Goal: Task Accomplishment & Management: Manage account settings

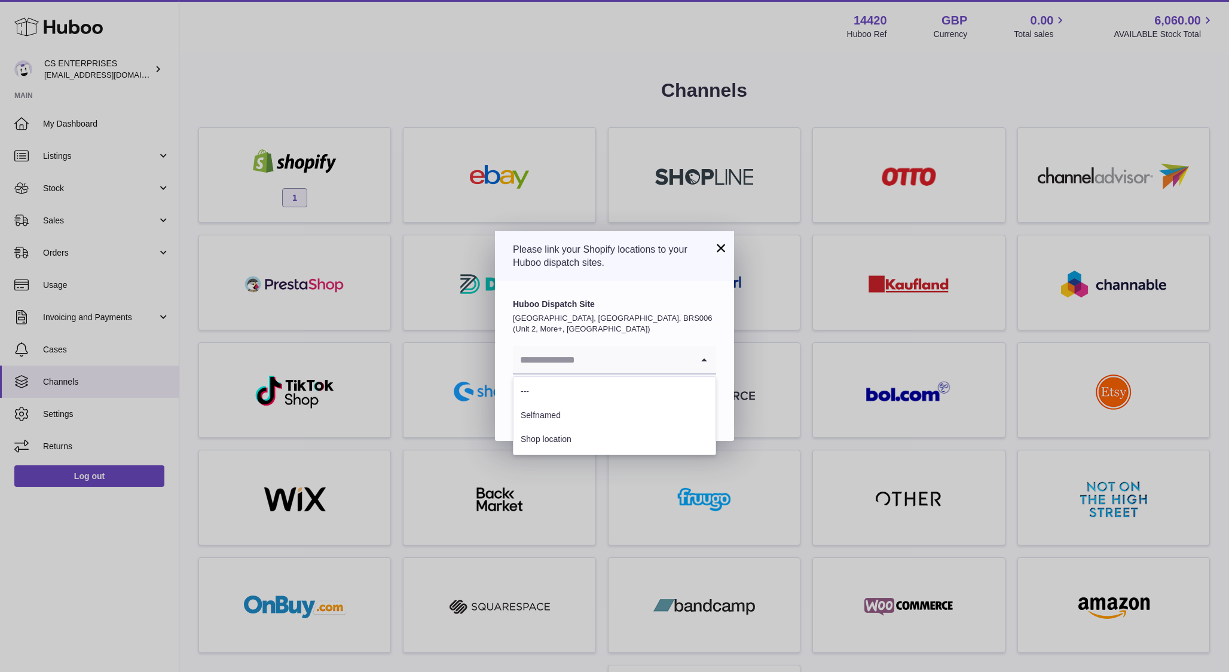
click at [623, 356] on input "Search for option" at bounding box center [602, 359] width 179 height 27
click at [549, 440] on li "Shop location" at bounding box center [614, 440] width 202 height 24
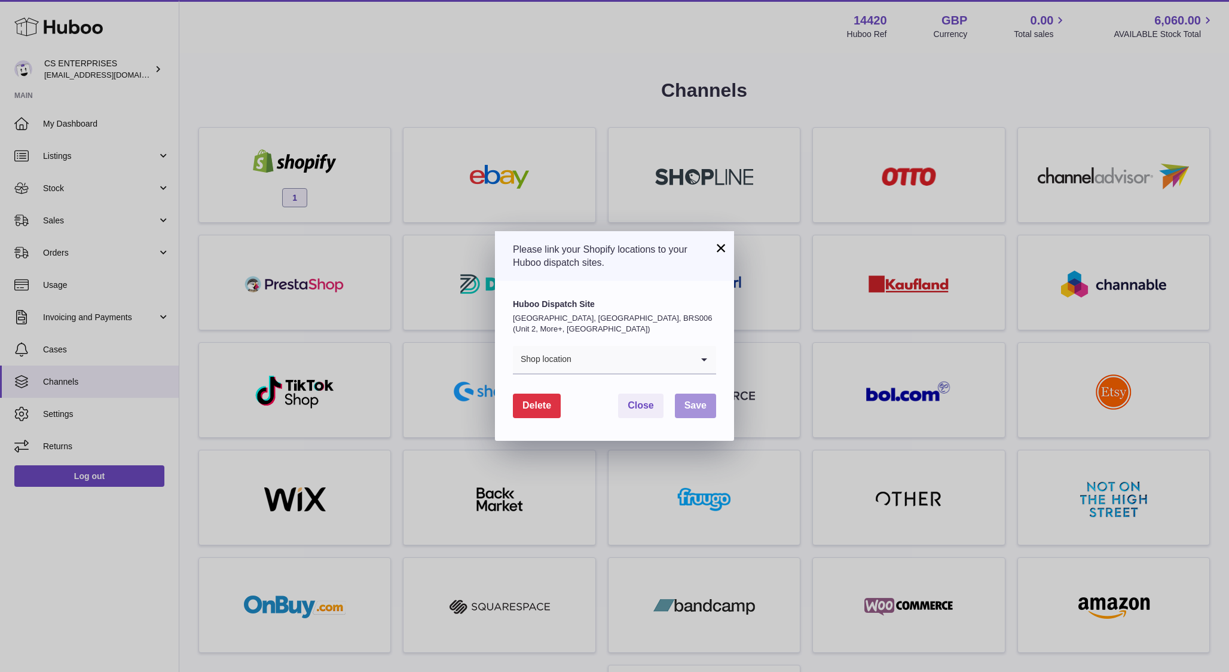
click at [702, 407] on span "Save" at bounding box center [695, 405] width 22 height 10
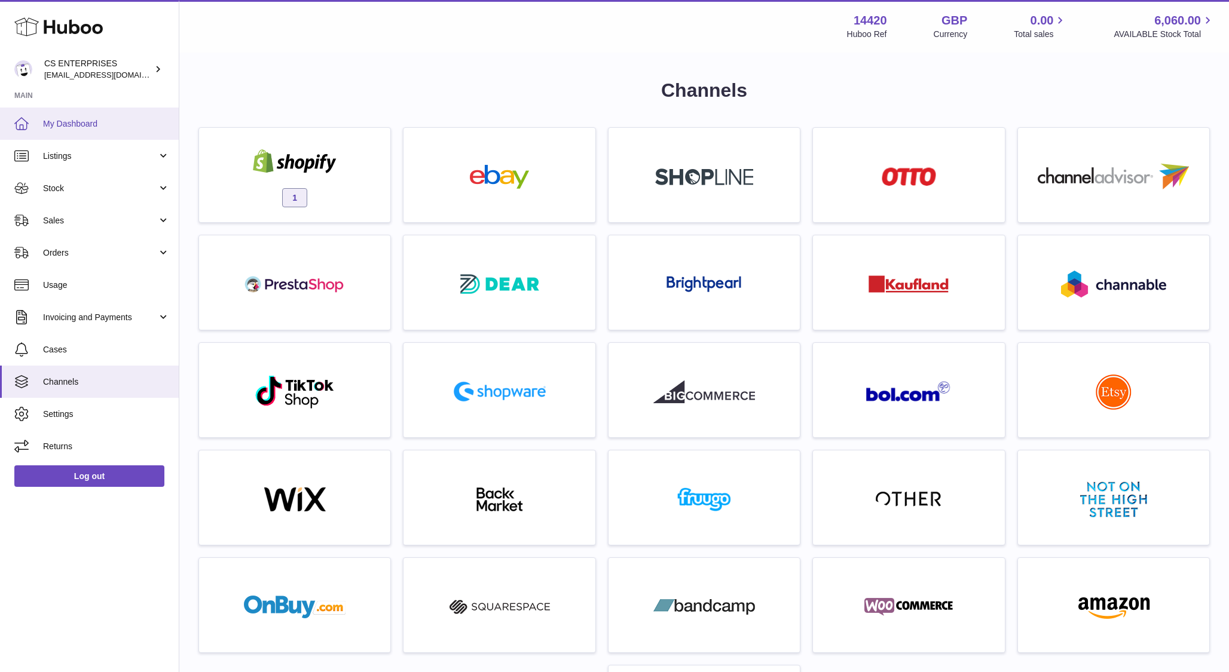
click at [73, 124] on span "My Dashboard" at bounding box center [106, 123] width 127 height 11
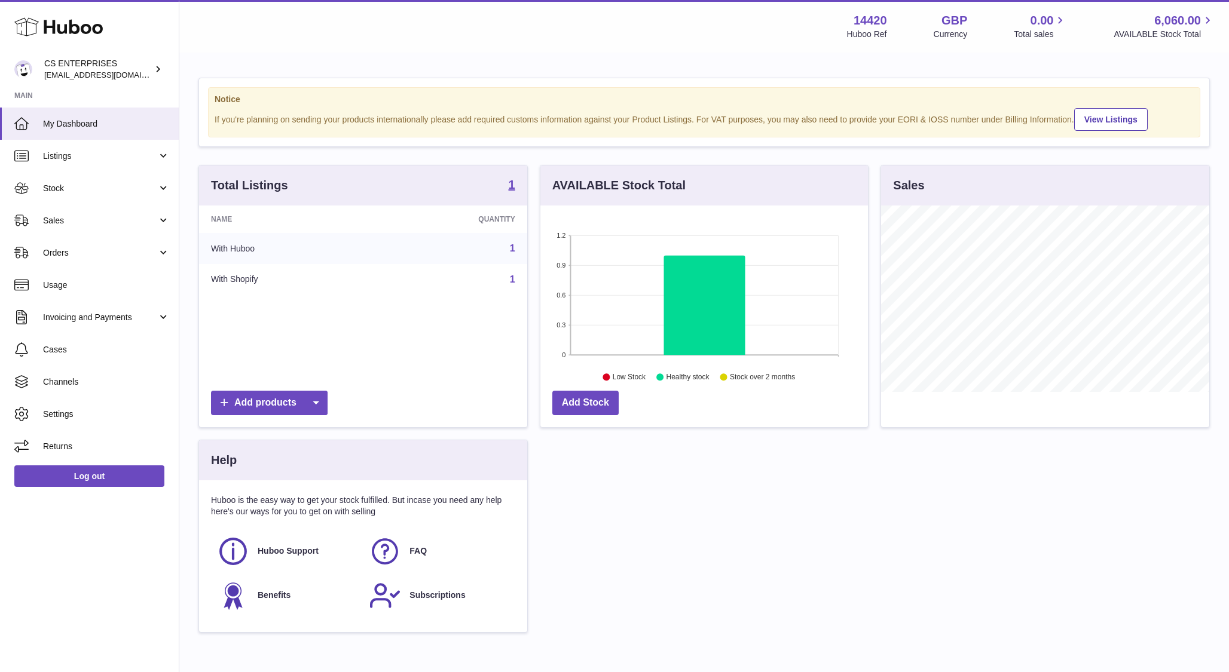
scroll to position [186, 328]
click at [1048, 21] on span "0.00" at bounding box center [1041, 21] width 23 height 16
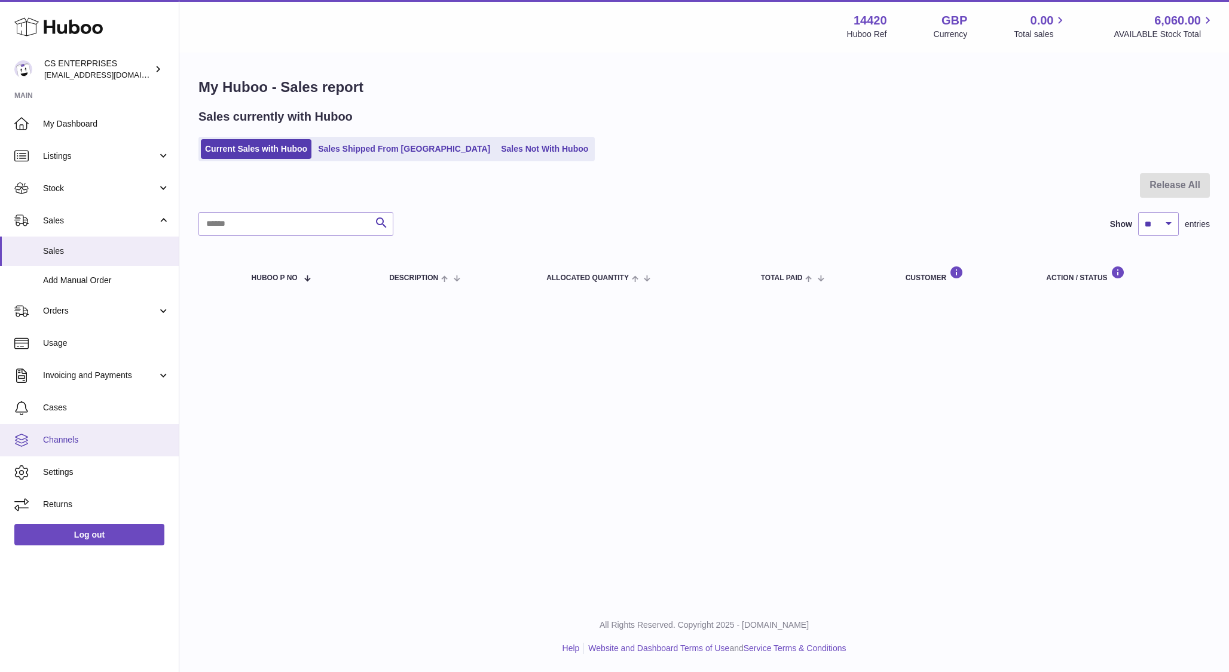
click at [71, 443] on span "Channels" at bounding box center [106, 440] width 127 height 11
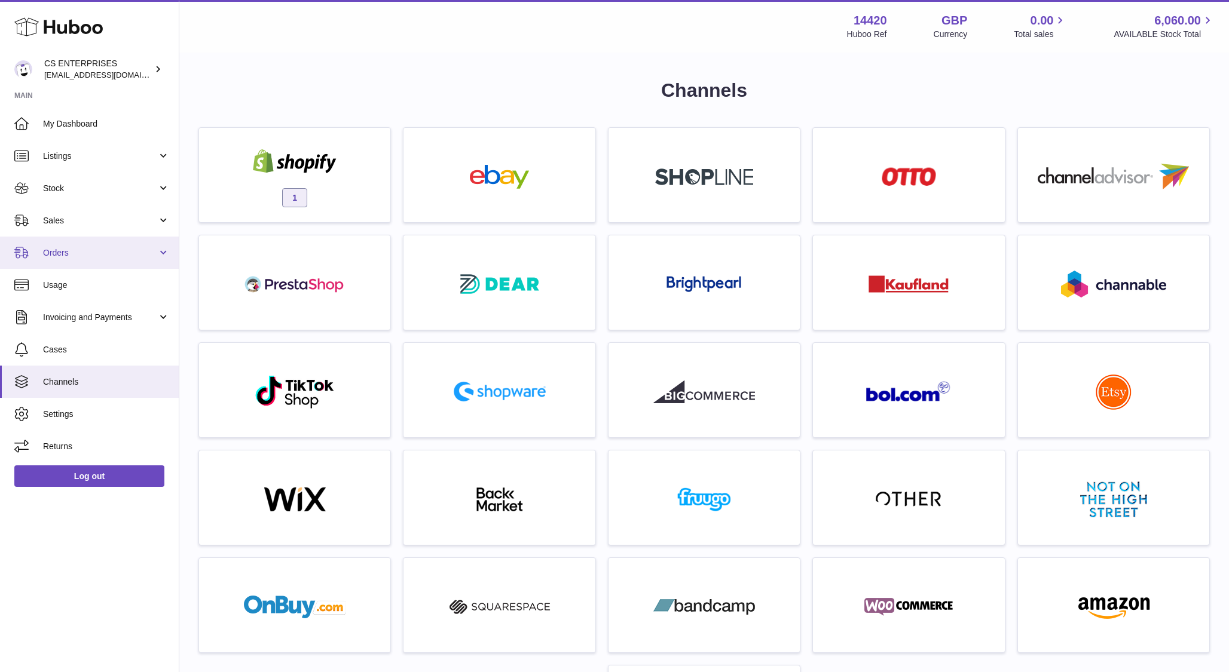
click at [124, 258] on span "Orders" at bounding box center [100, 252] width 114 height 11
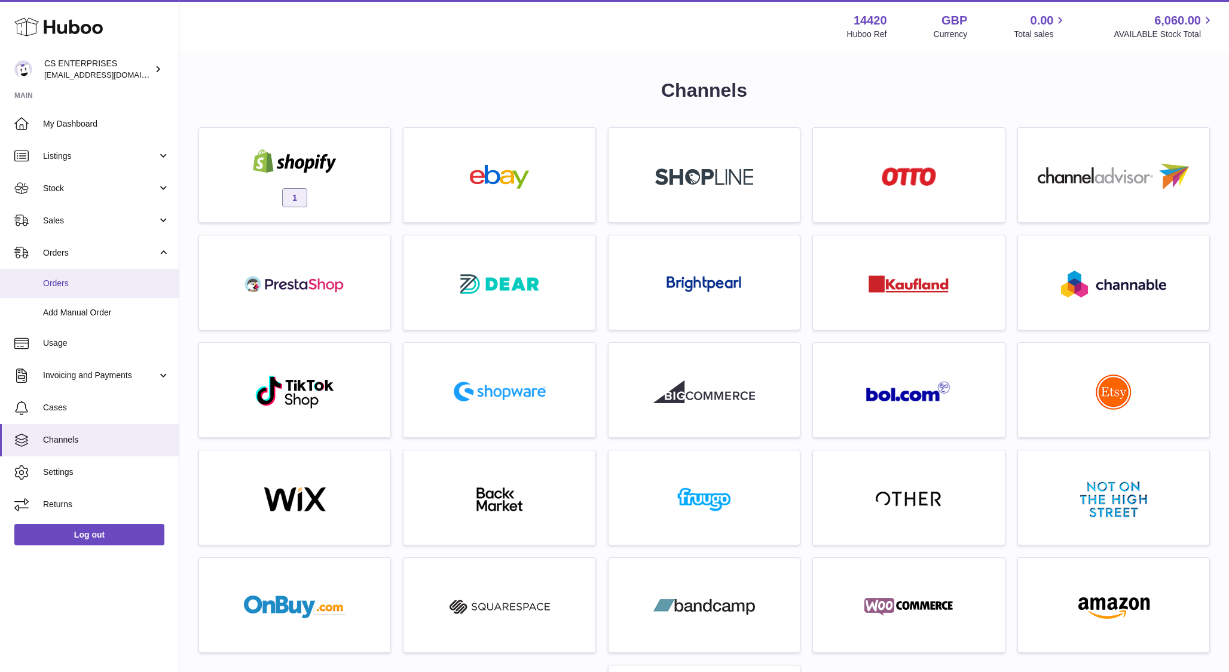
click at [97, 276] on link "Orders" at bounding box center [89, 283] width 179 height 29
